Goal: Check status

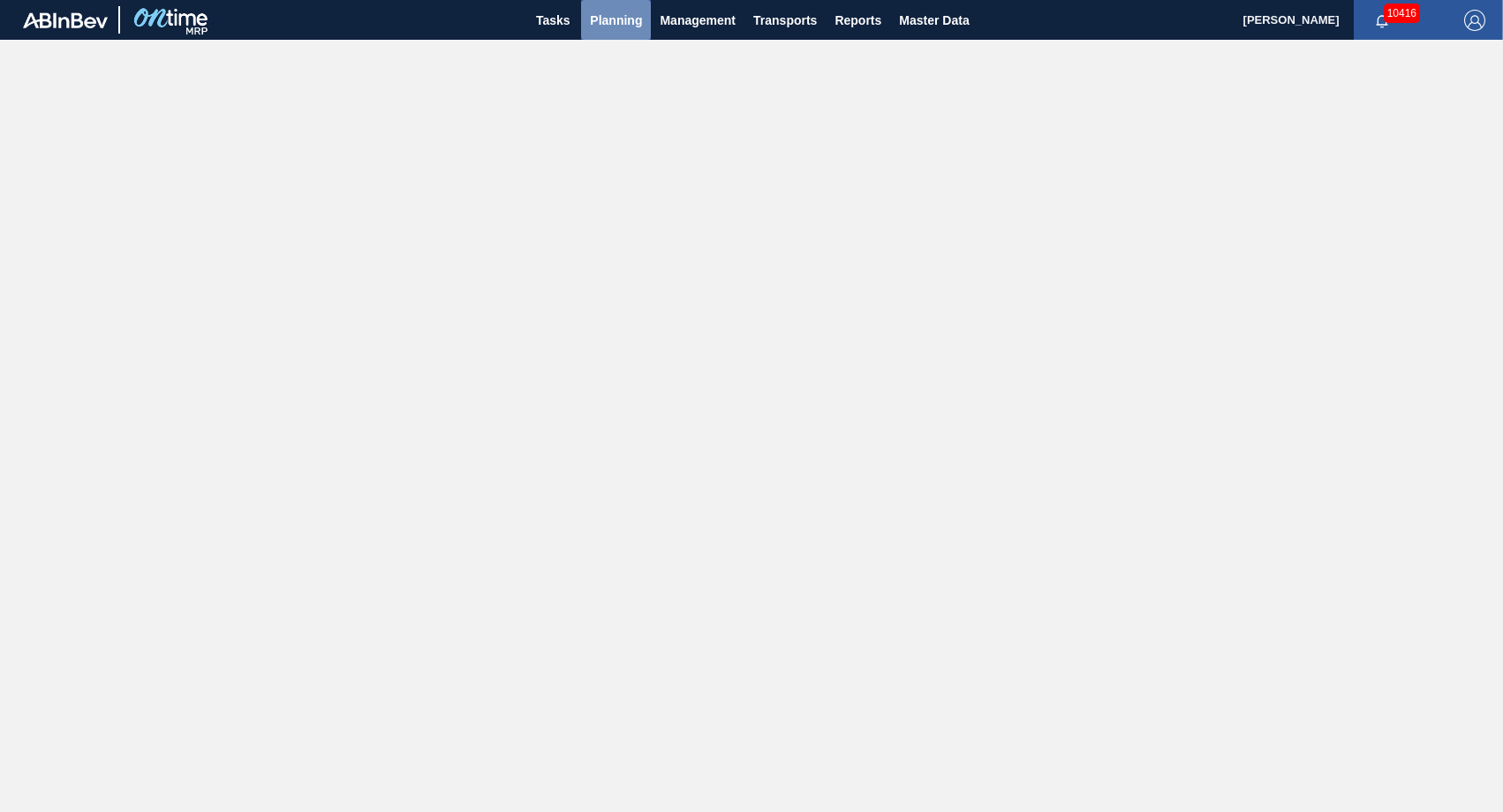
click at [621, 20] on span "Planning" at bounding box center [615, 20] width 52 height 21
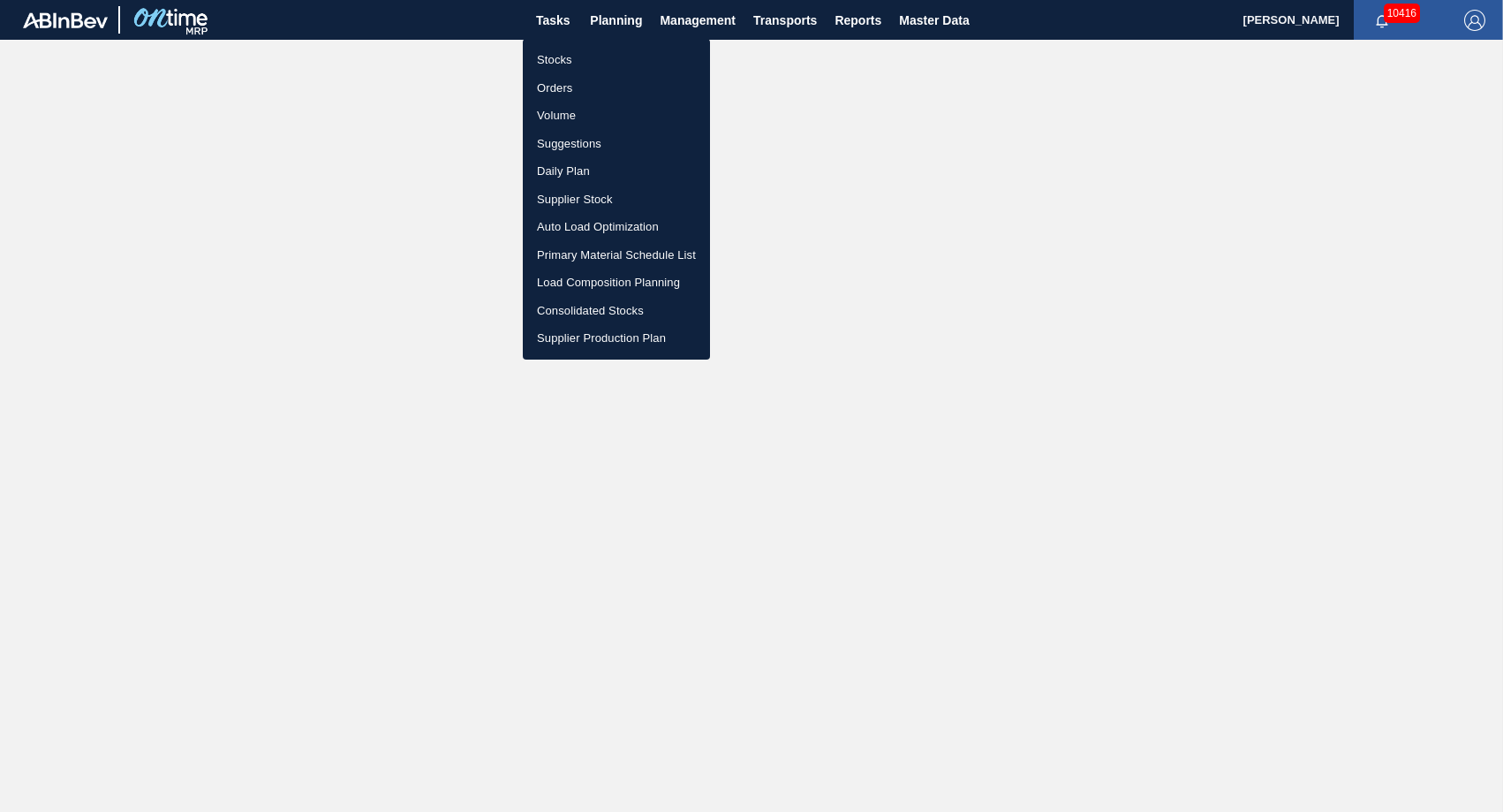
click at [563, 60] on li "Stocks" at bounding box center [616, 60] width 188 height 28
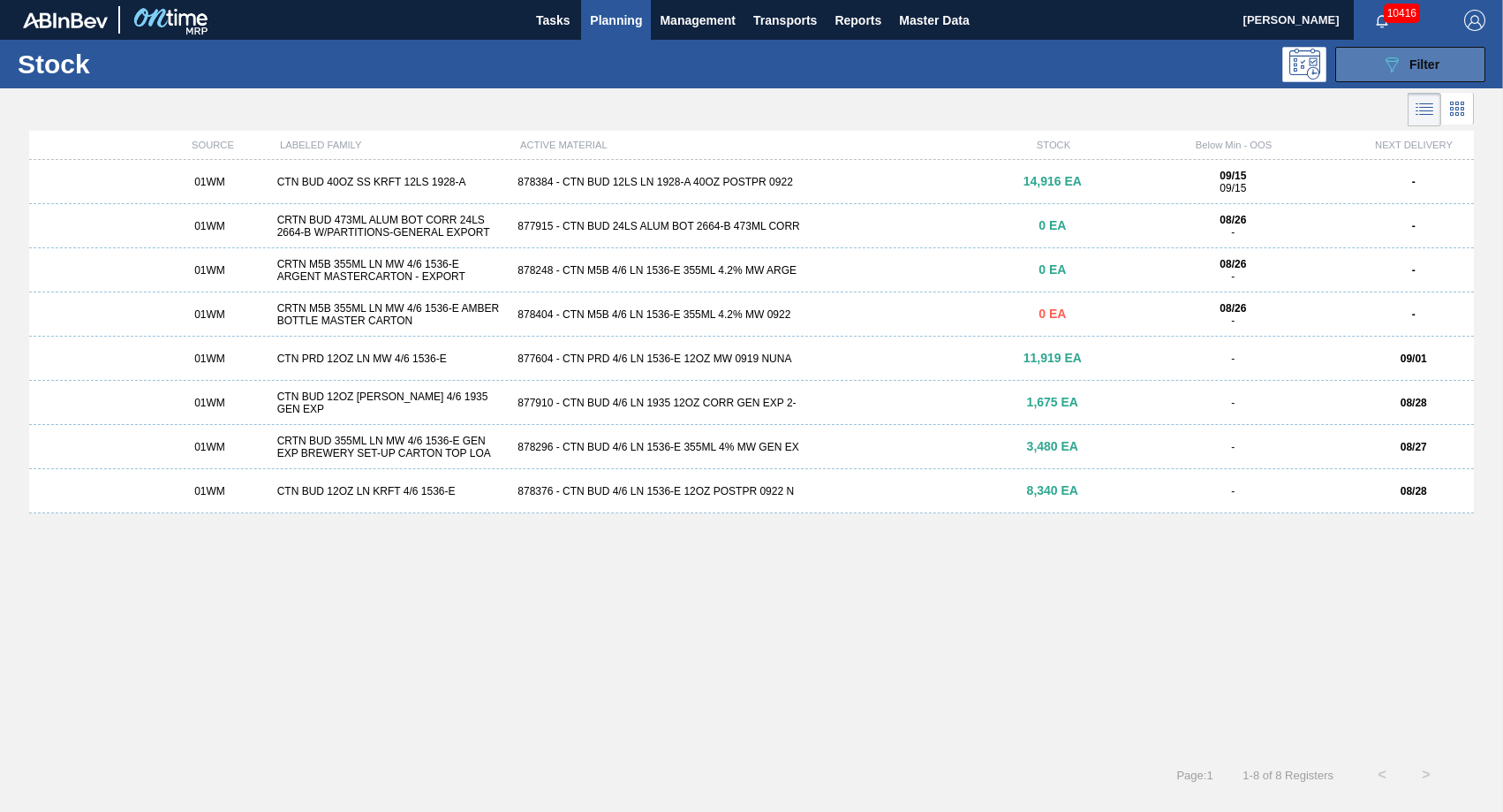
click at [1366, 58] on button "089F7B8B-B2A5-4AFE-B5C0-19BA573D28AC Filter" at bounding box center [1410, 65] width 150 height 36
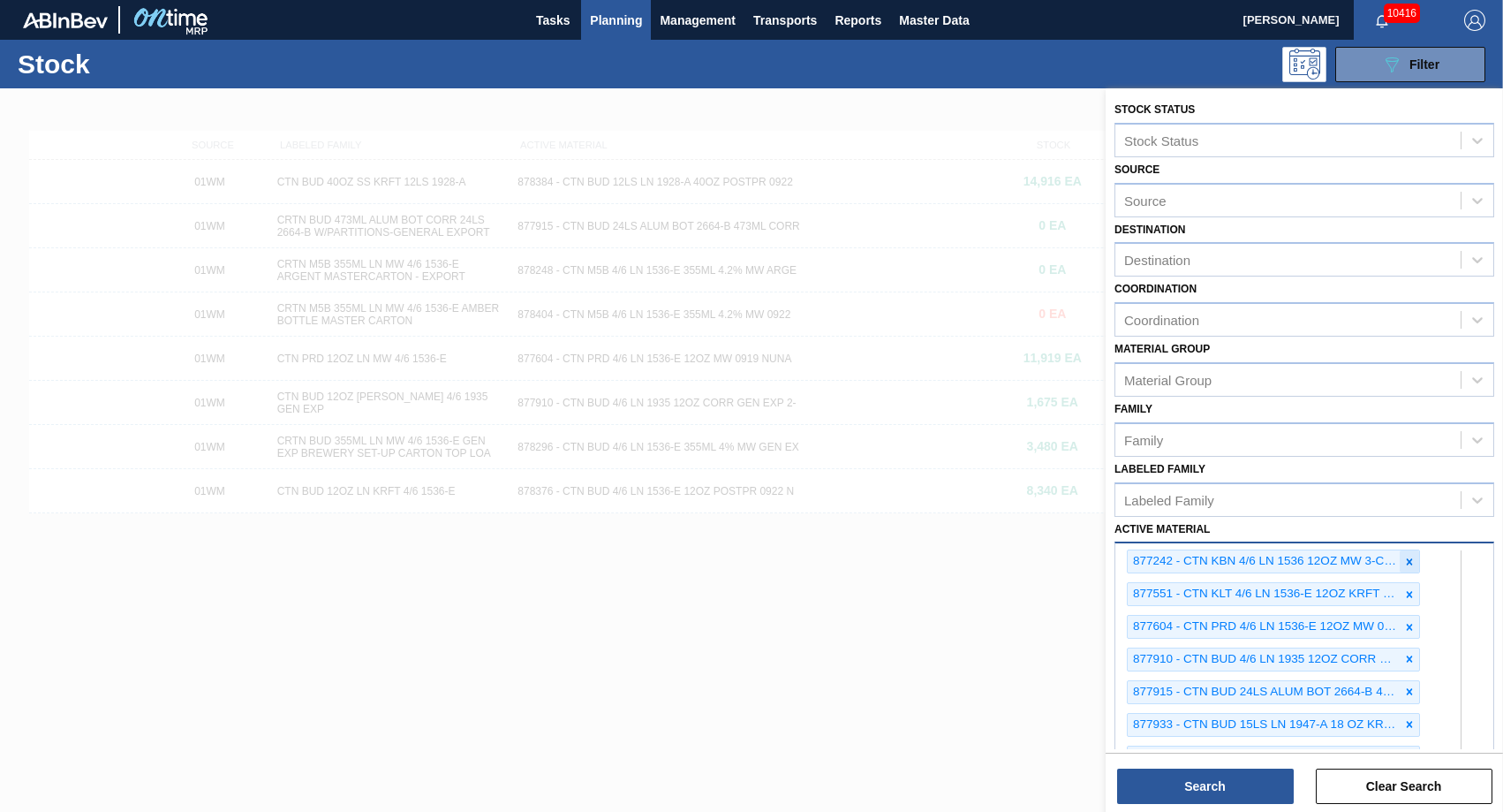
click at [1415, 560] on div at bounding box center [1410, 561] width 20 height 22
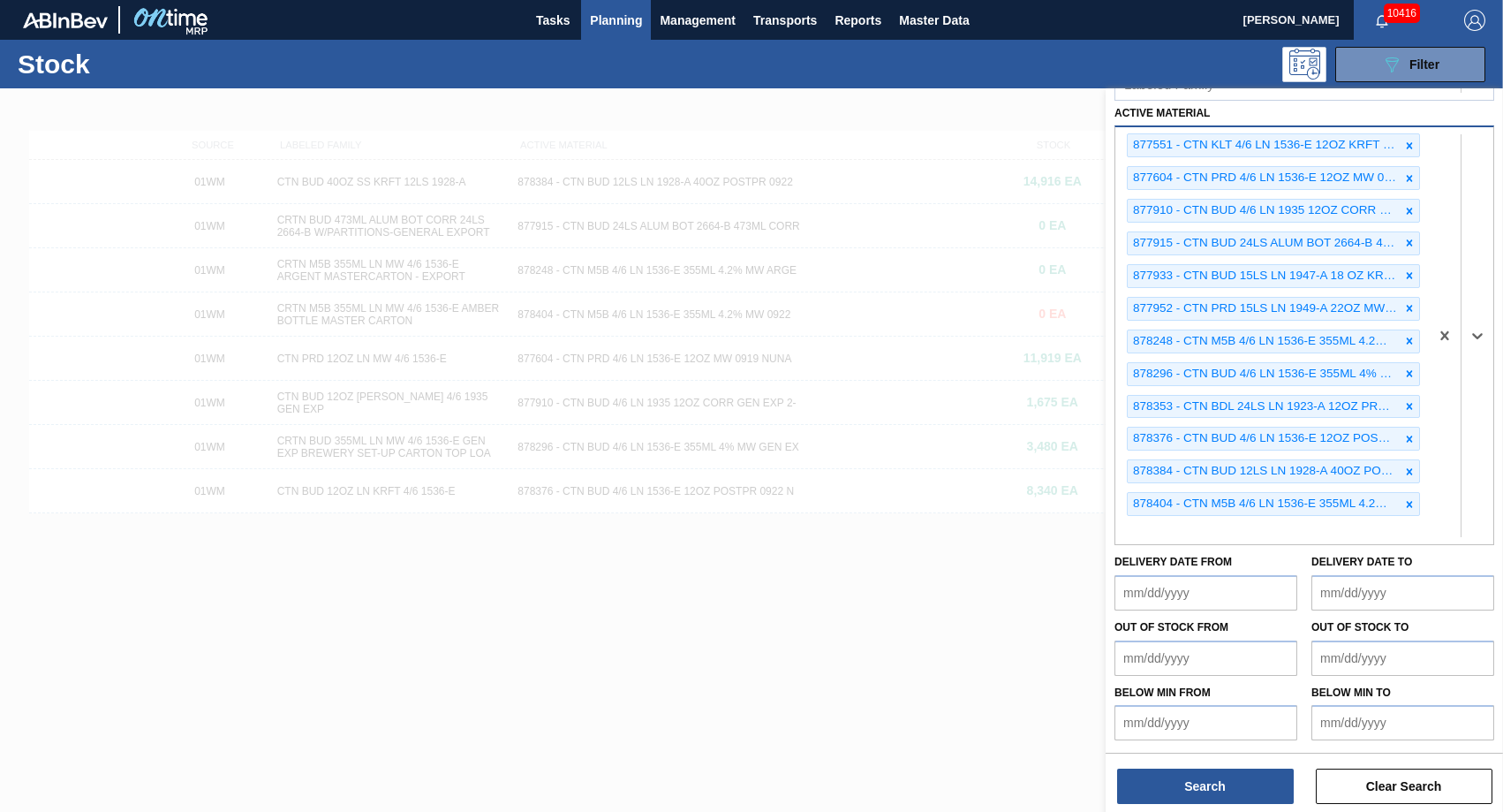
click at [1415, 560] on div "Delivery Date to" at bounding box center [1403, 579] width 183 height 61
click at [1407, 504] on icon at bounding box center [1410, 504] width 6 height 6
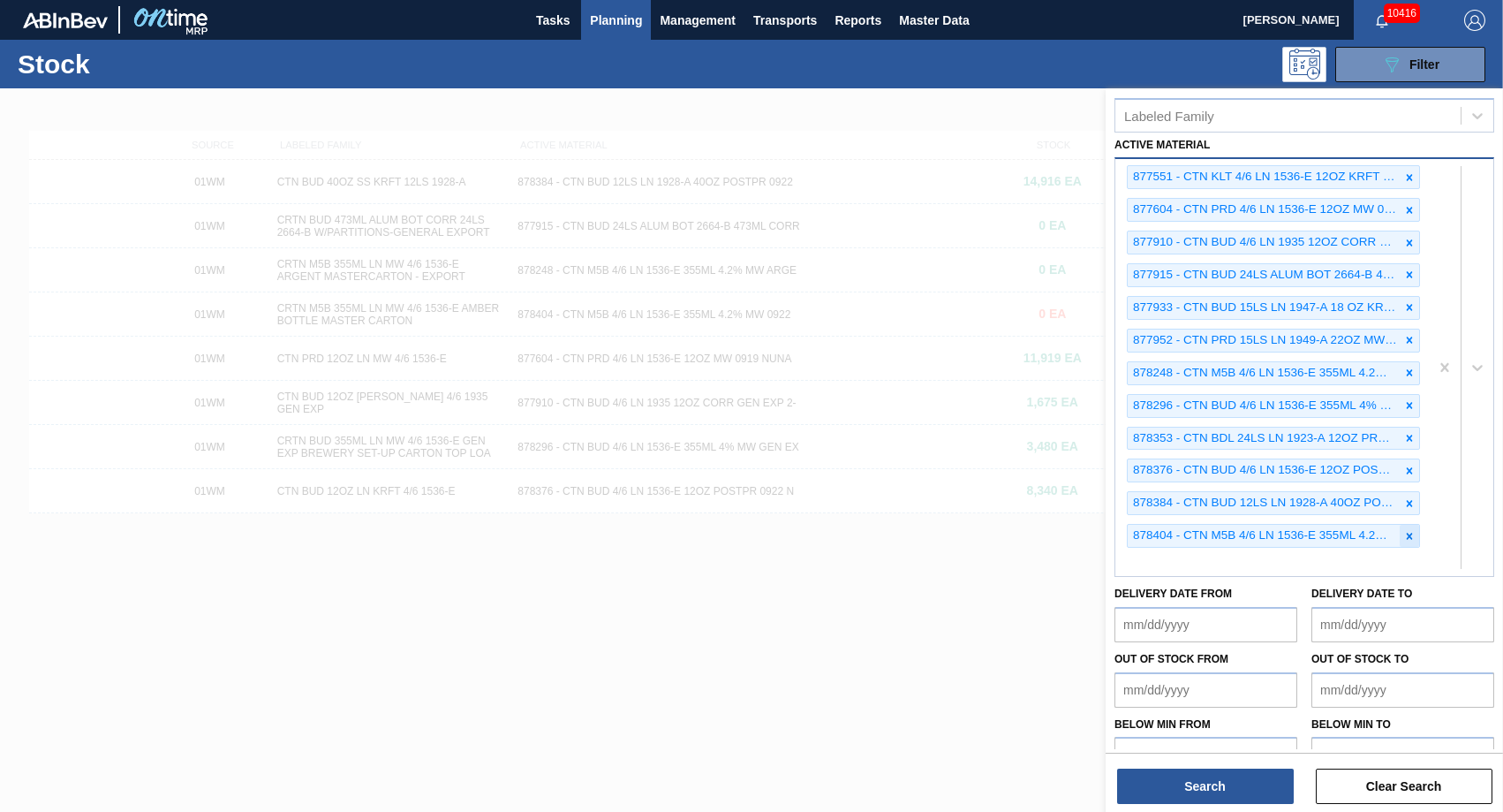
click at [1407, 504] on icon at bounding box center [1410, 503] width 12 height 12
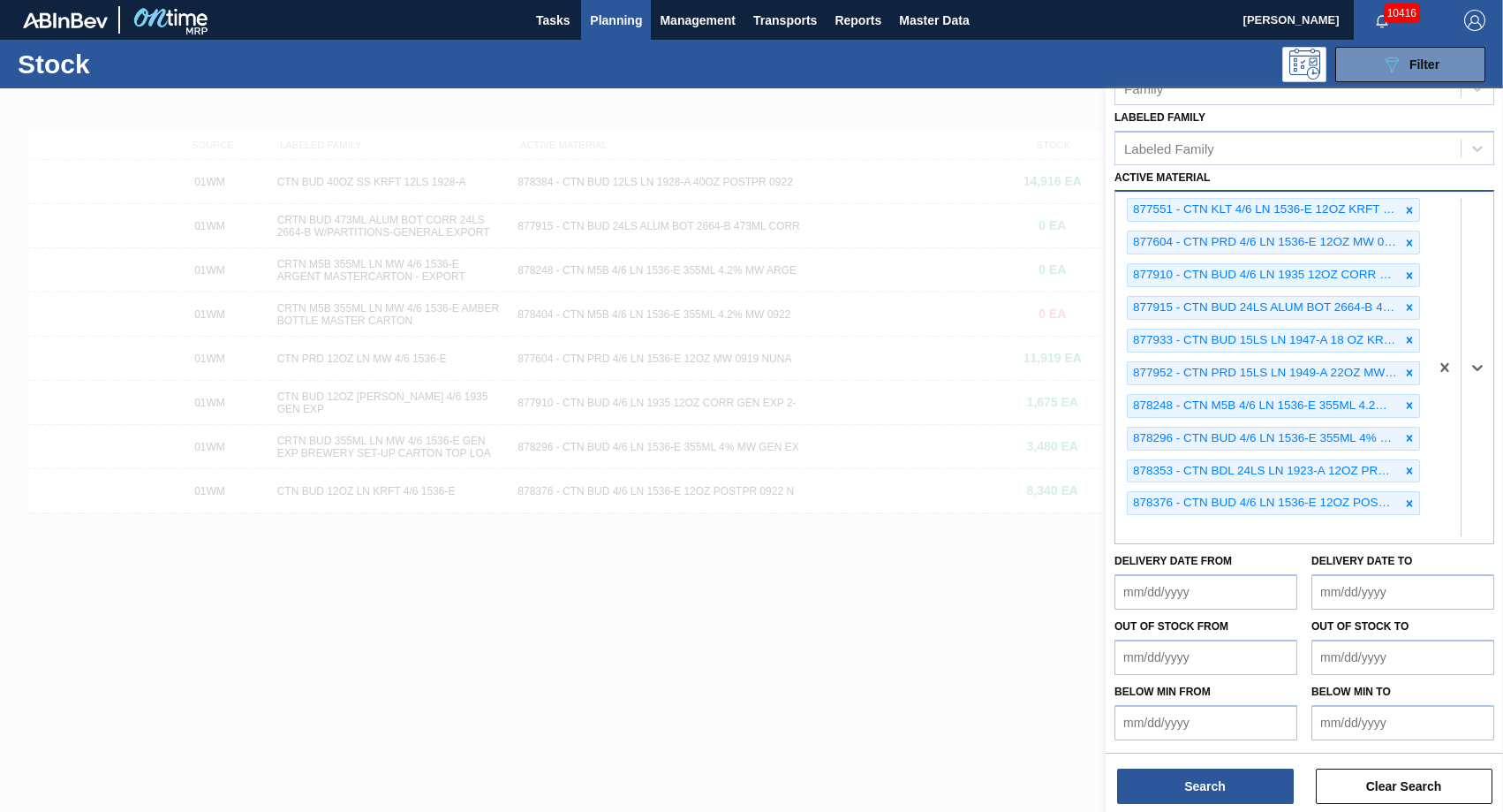
click at [1407, 504] on icon at bounding box center [1410, 503] width 6 height 6
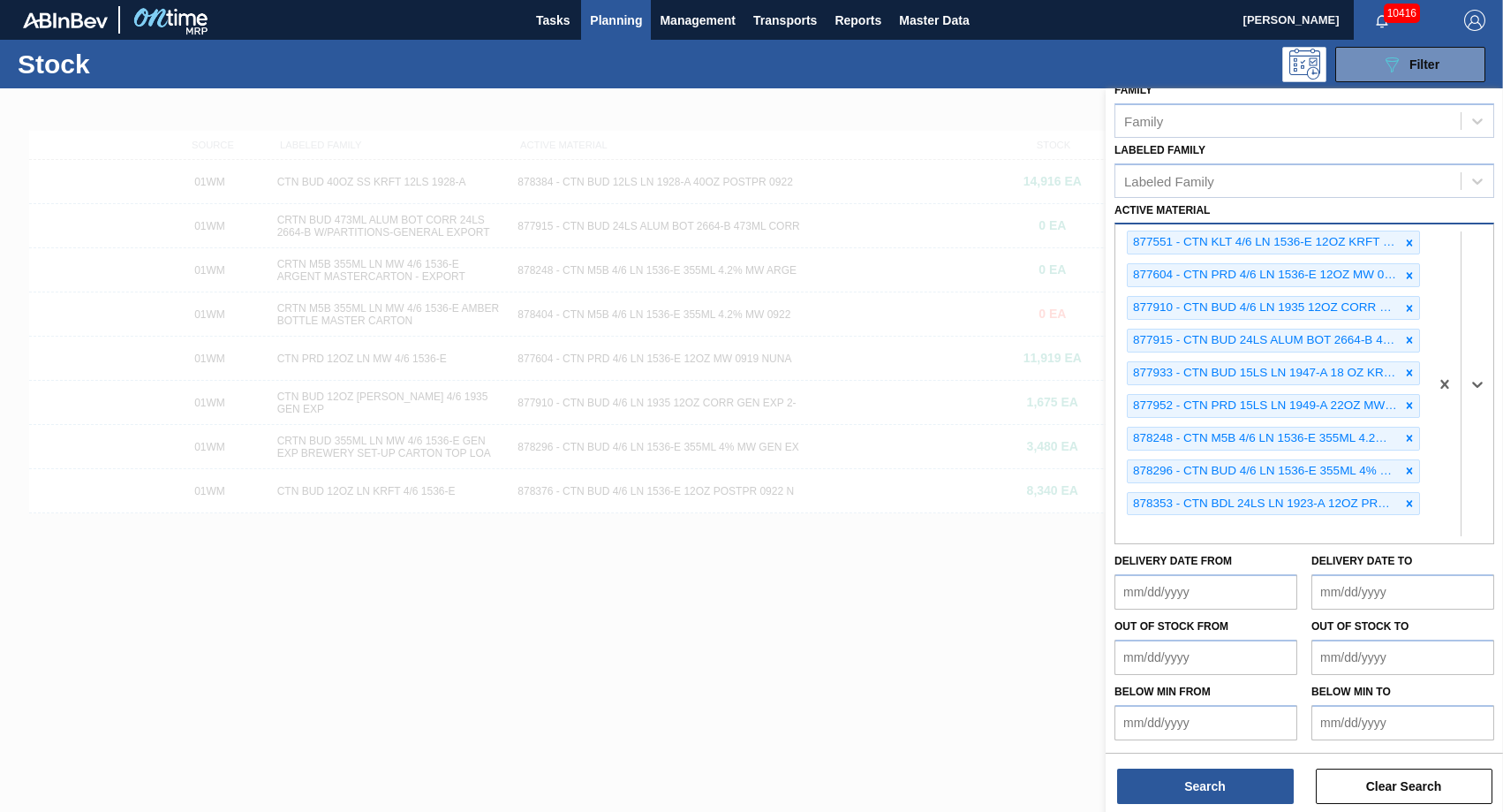
click at [1407, 504] on icon at bounding box center [1410, 503] width 6 height 6
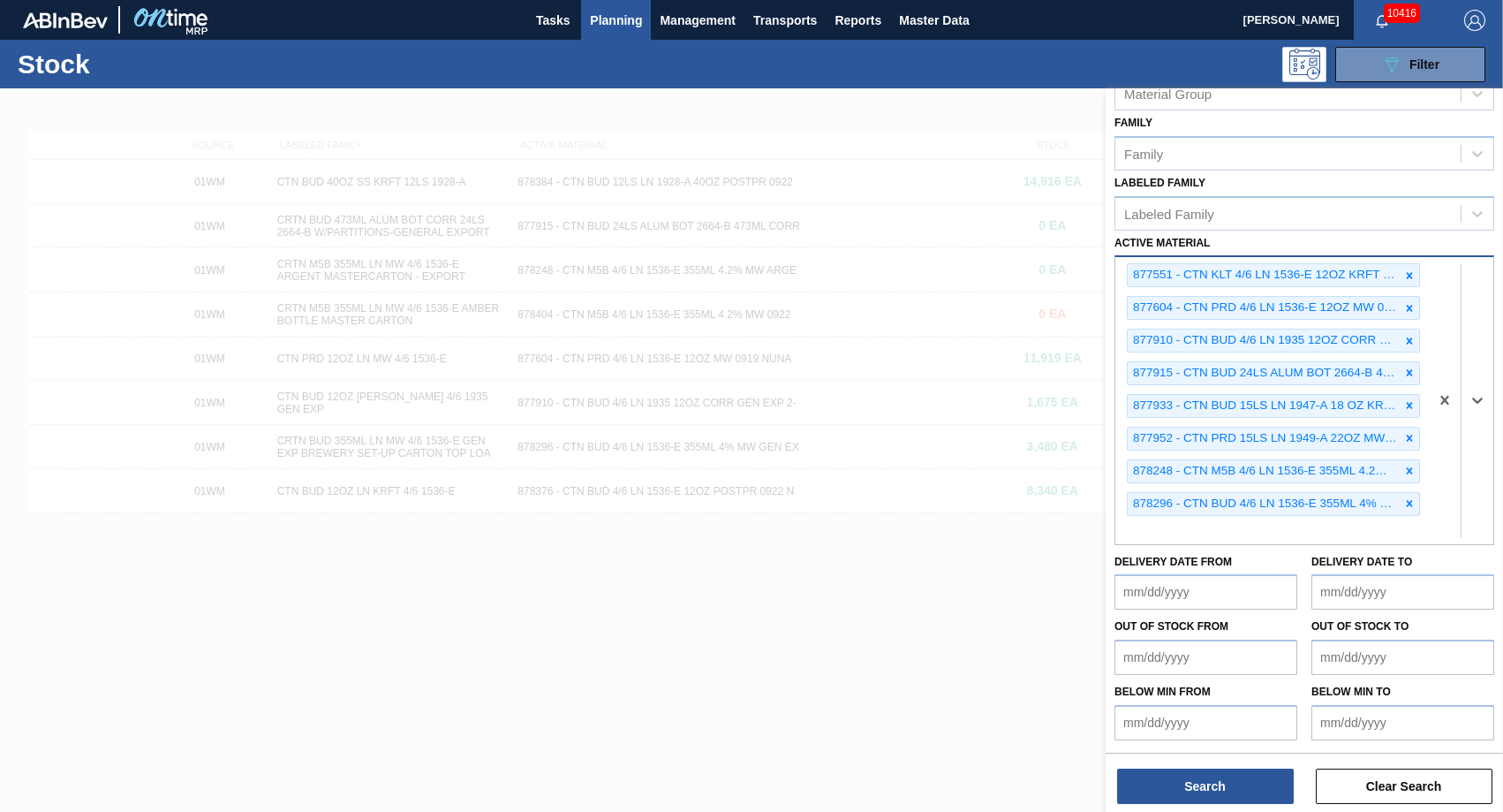
click at [1407, 504] on icon at bounding box center [1410, 503] width 6 height 6
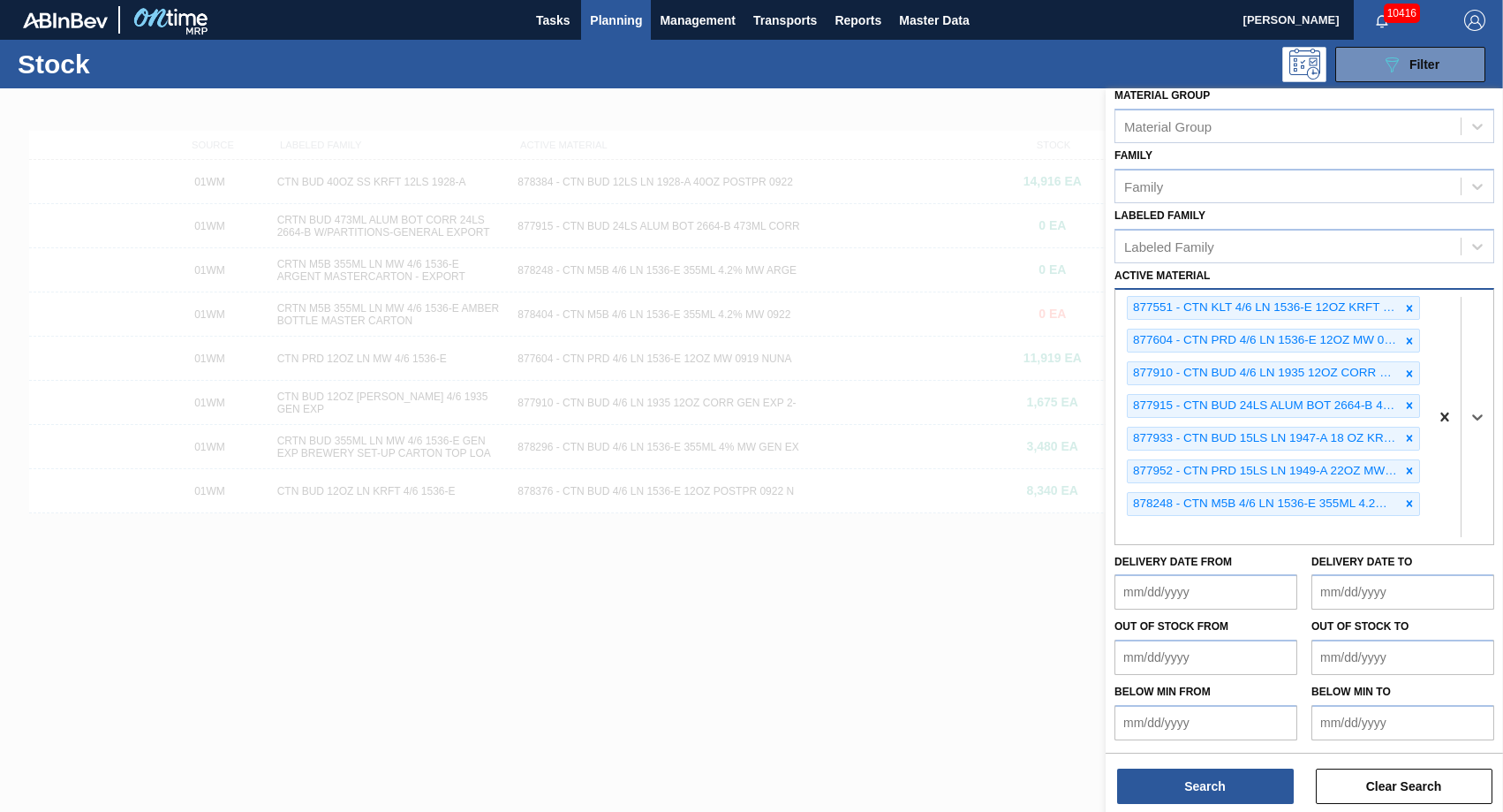
scroll to position [32, 0]
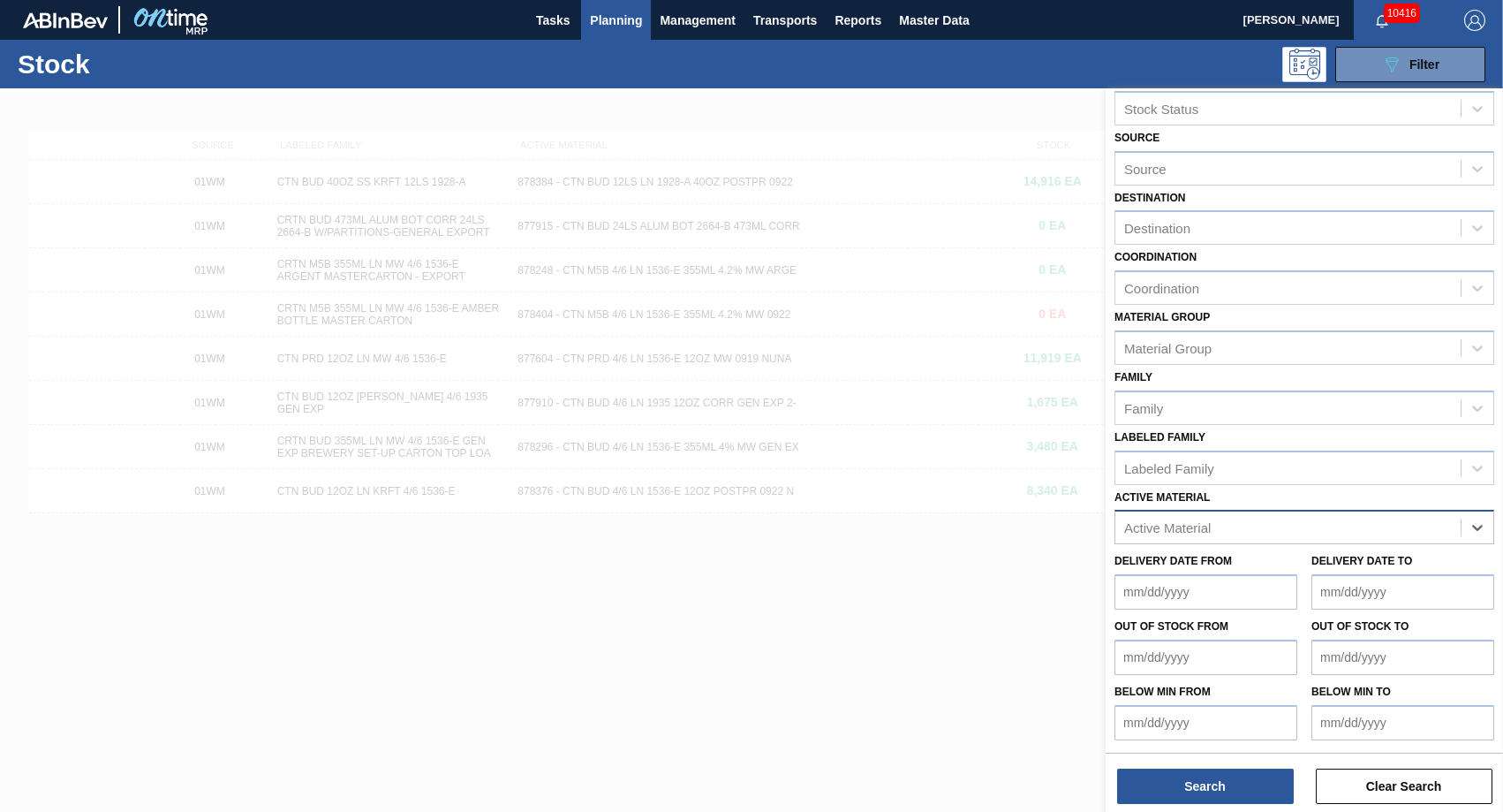
click at [1221, 522] on div "Active Material" at bounding box center [1289, 528] width 345 height 26
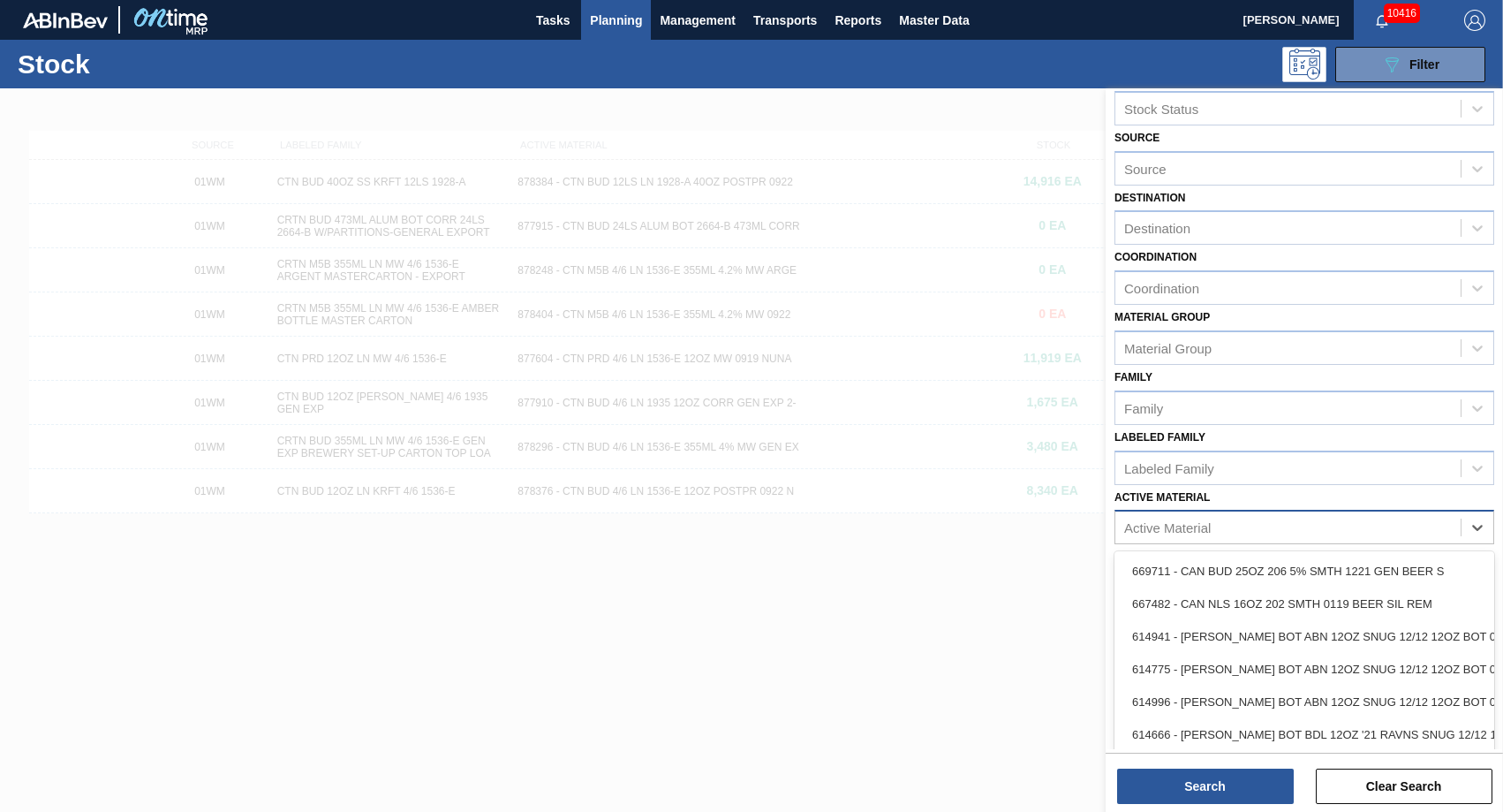
paste Material "677436"
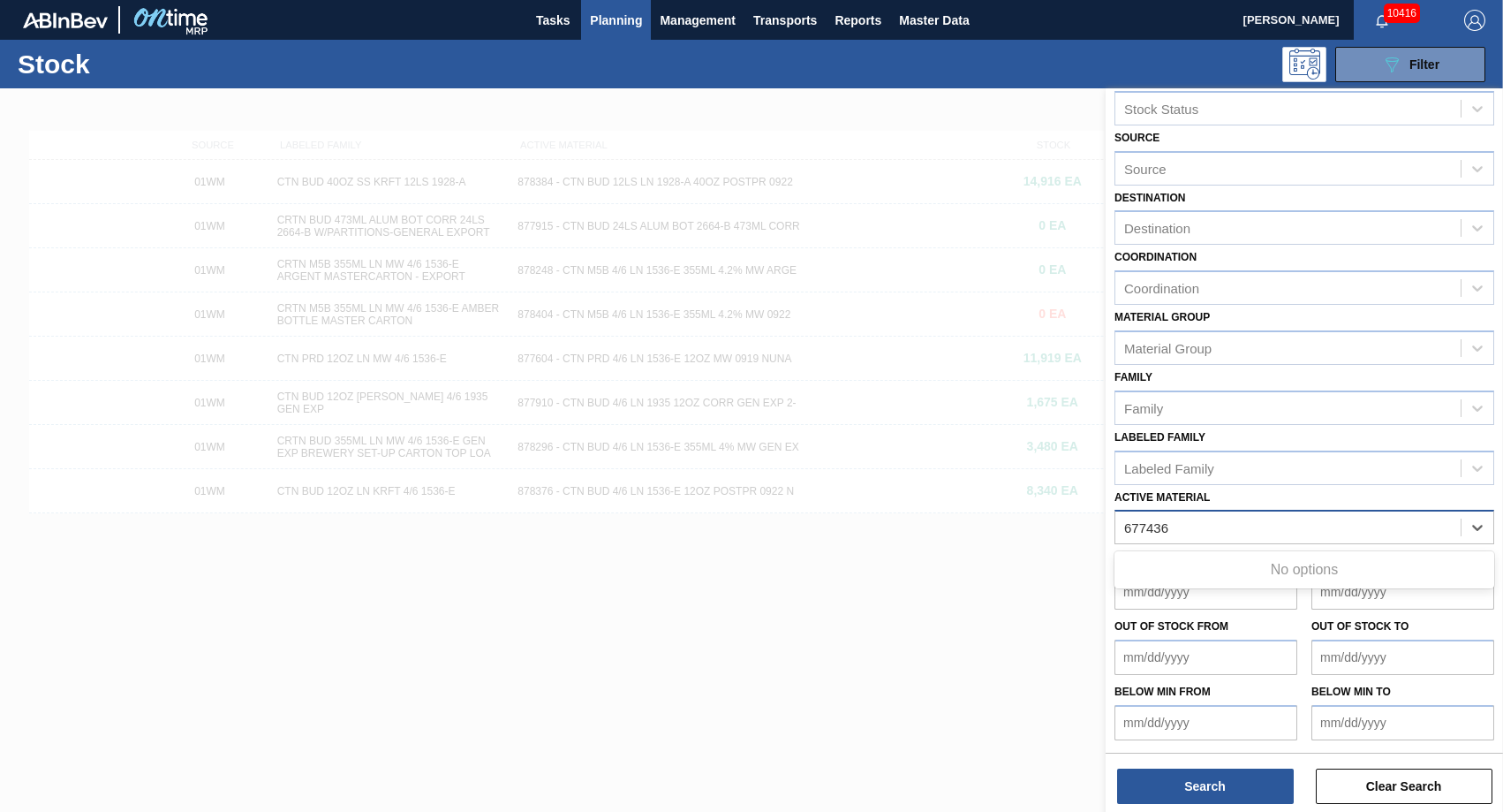
type Material "677436"
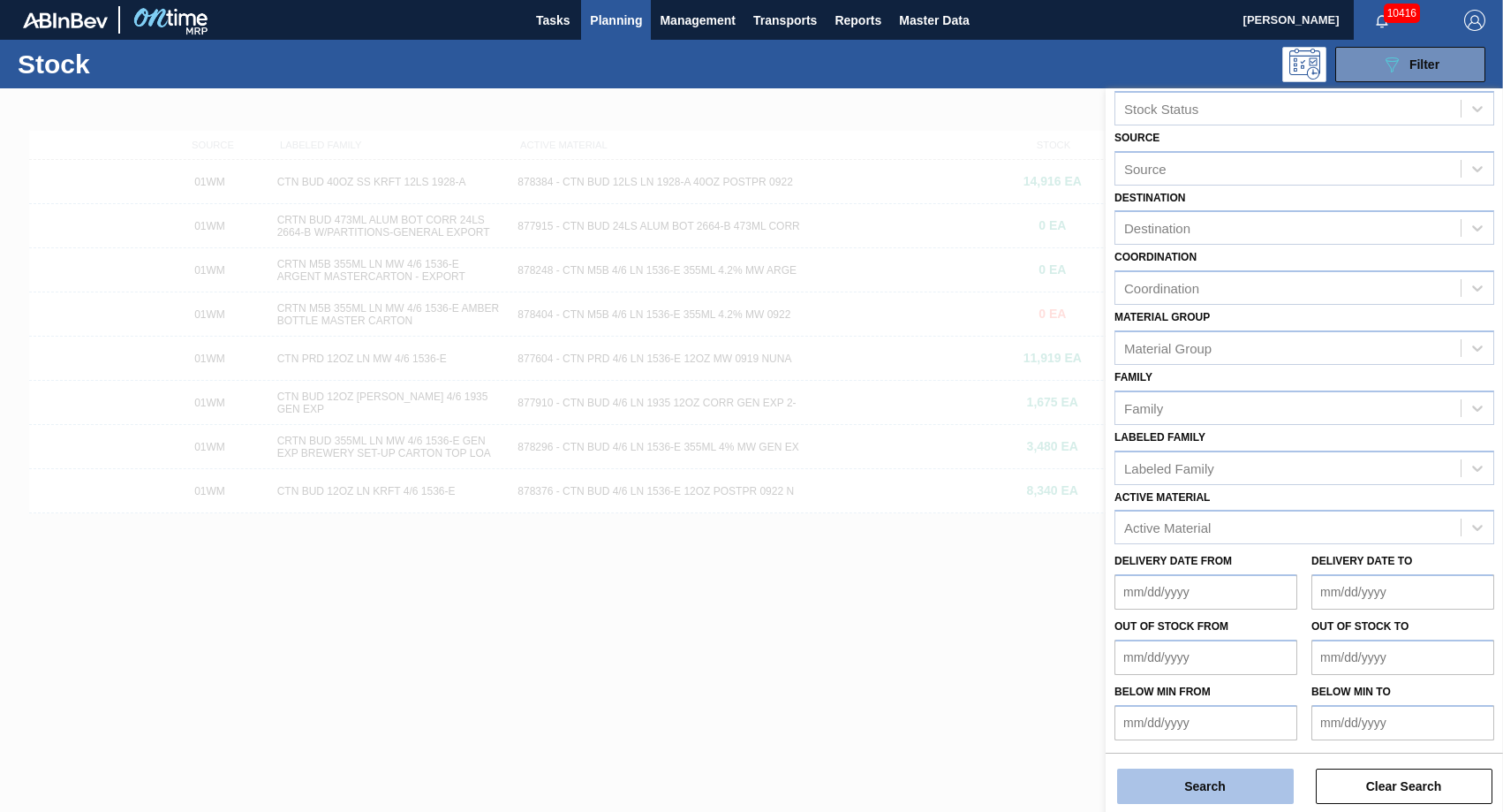
click at [1201, 783] on button "Search" at bounding box center [1206, 786] width 177 height 36
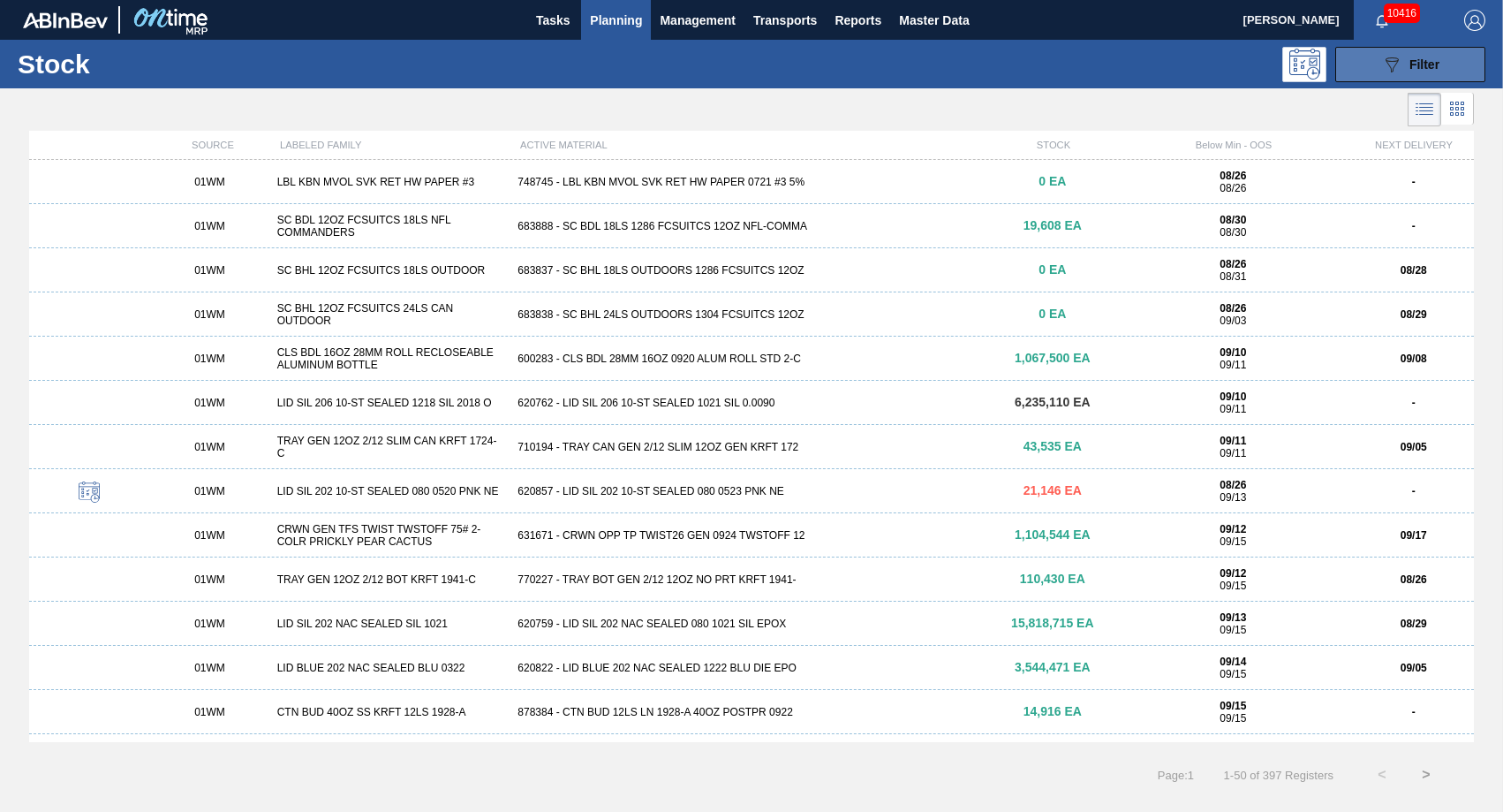
click at [1373, 59] on button "089F7B8B-B2A5-4AFE-B5C0-19BA573D28AC Filter" at bounding box center [1410, 65] width 150 height 36
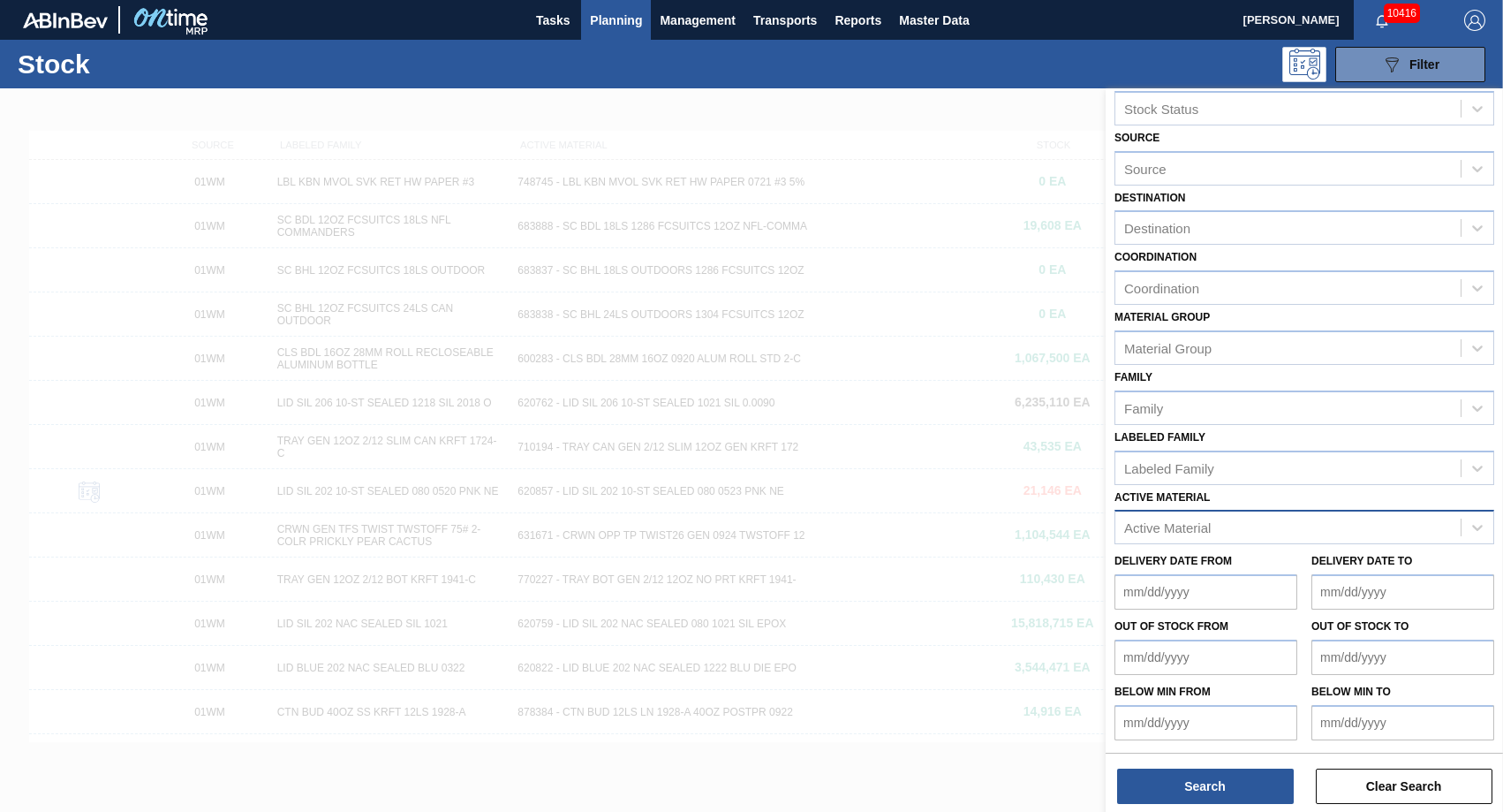
click at [1180, 520] on div "Active Material" at bounding box center [1167, 527] width 86 height 15
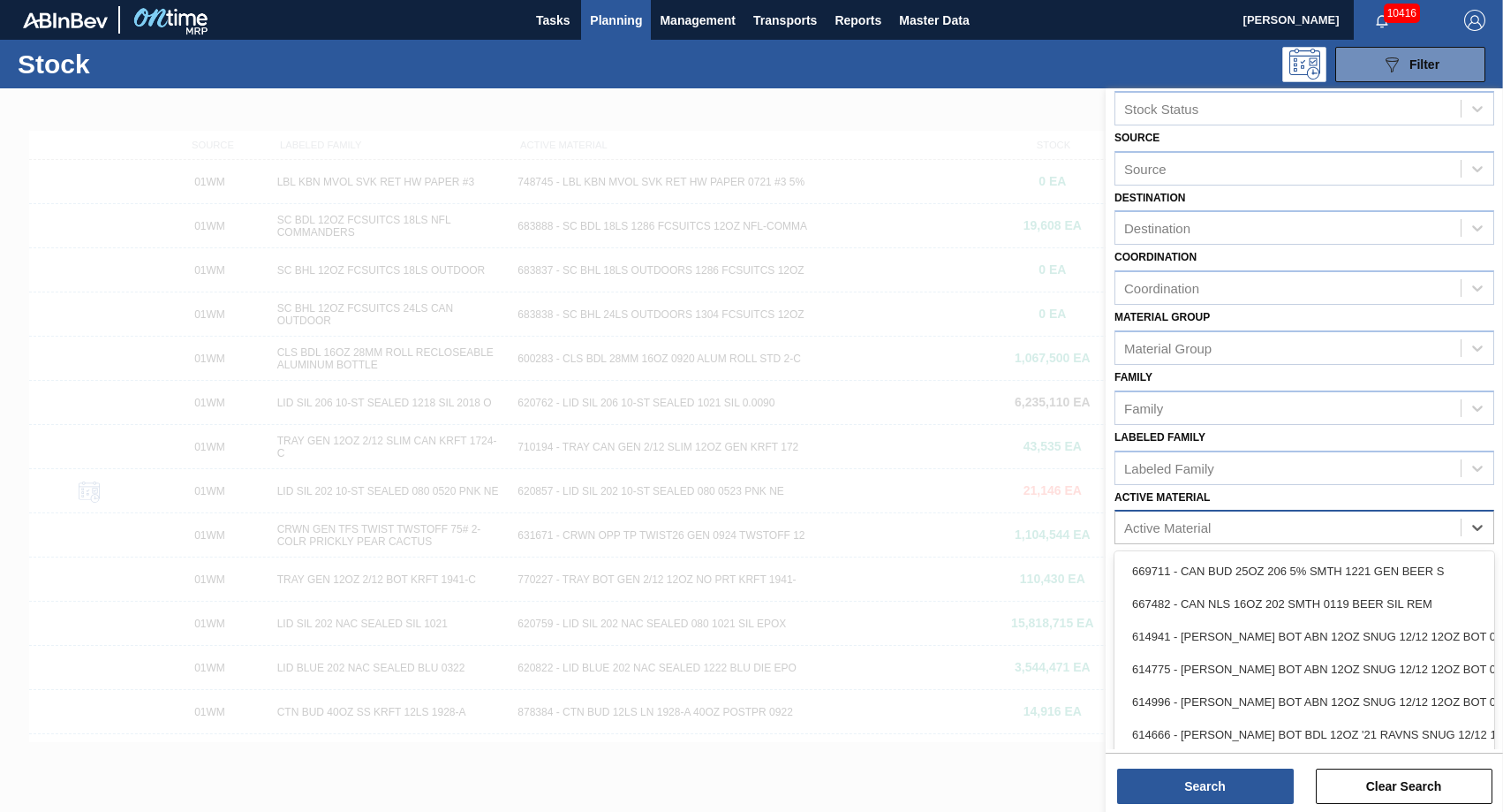
paste Material "677436"
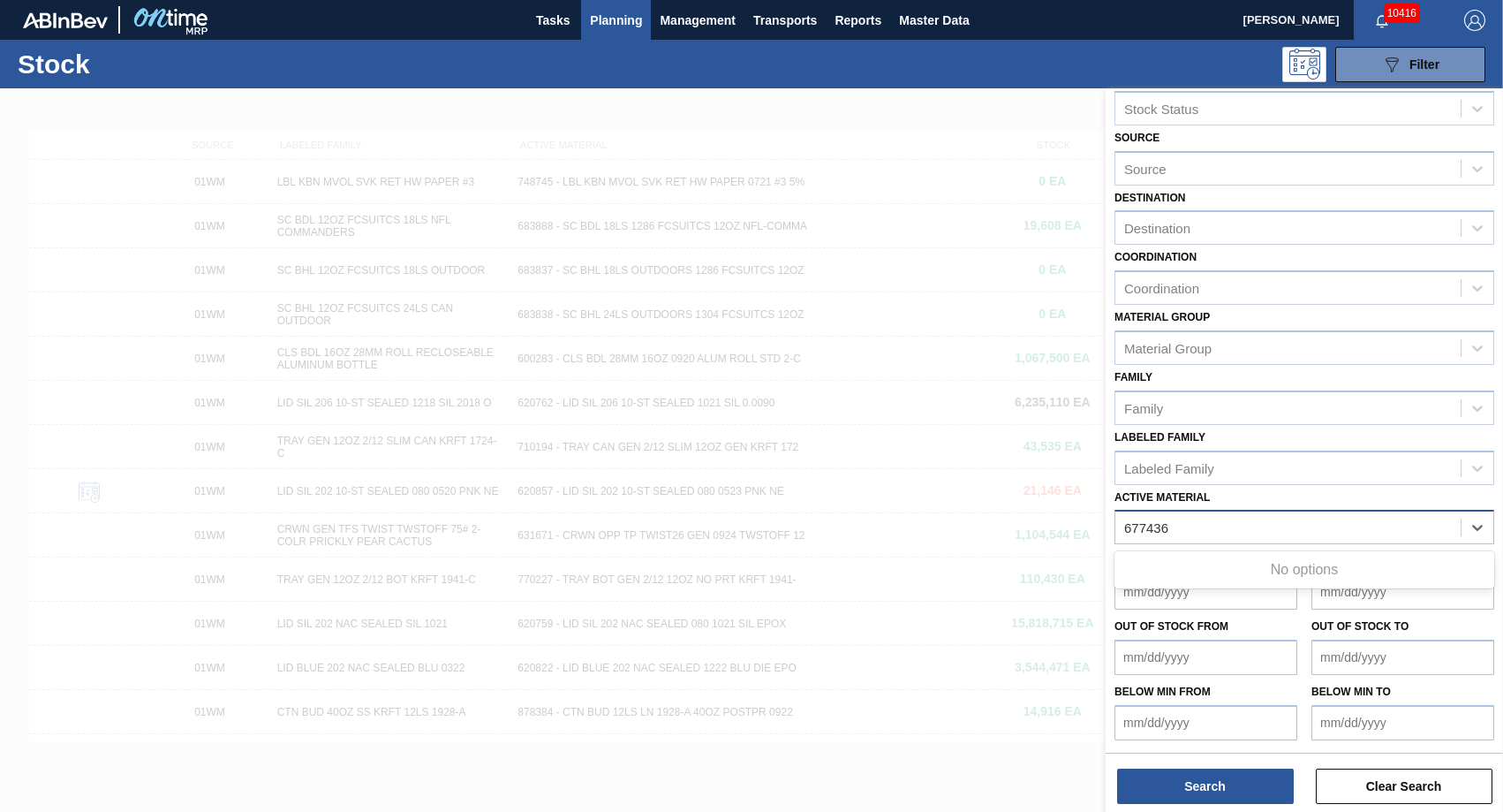
type Material "677436"
